Goal: Feedback & Contribution: Leave review/rating

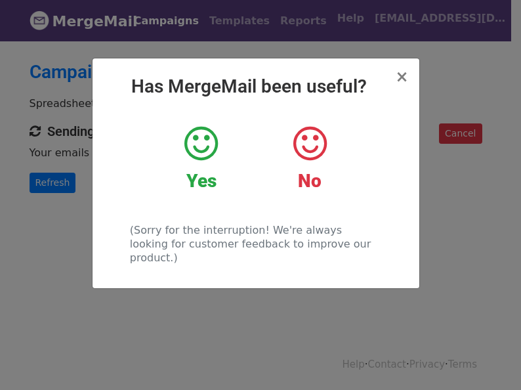
click at [211, 163] on div "Yes" at bounding box center [201, 158] width 89 height 68
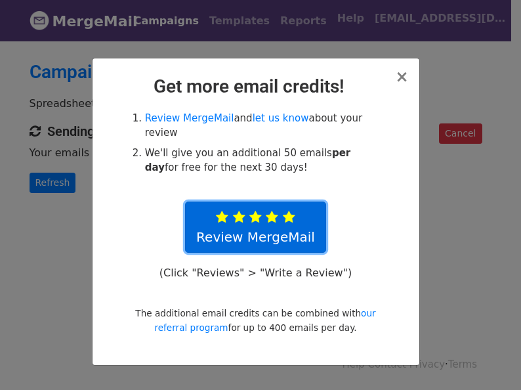
click at [256, 201] on link "Review MergeMail" at bounding box center [255, 226] width 141 height 51
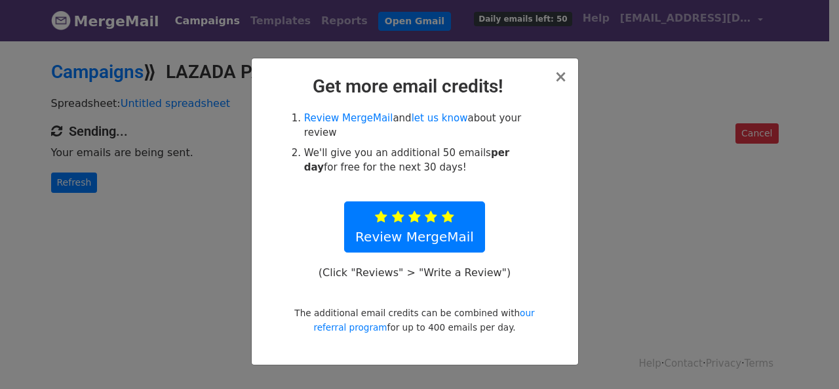
click at [520, 70] on div "× Get more email credits! Review MergeMail and let us know about your review We…" at bounding box center [415, 211] width 327 height 306
click at [520, 75] on span "×" at bounding box center [560, 77] width 13 height 18
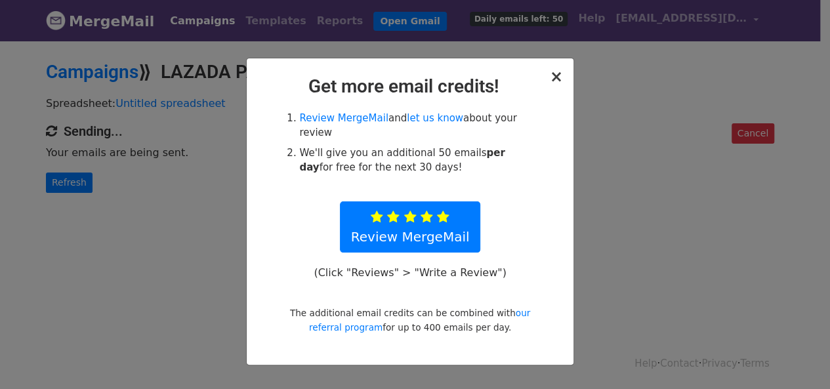
click at [520, 75] on h2 "Campaigns ⟫ LAZADA PAYLATER" at bounding box center [410, 72] width 728 height 22
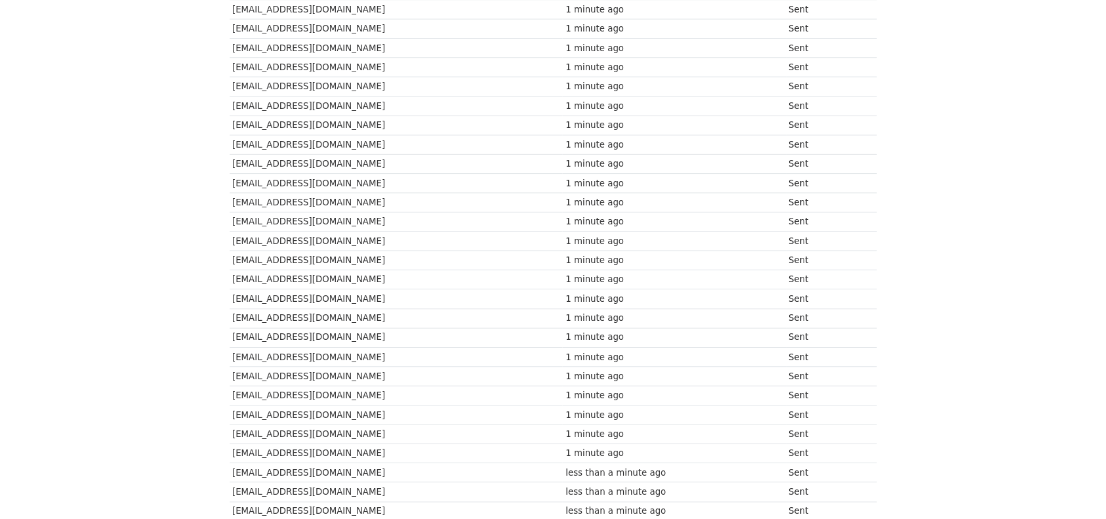
scroll to position [653, 0]
